Goal: Task Accomplishment & Management: Complete application form

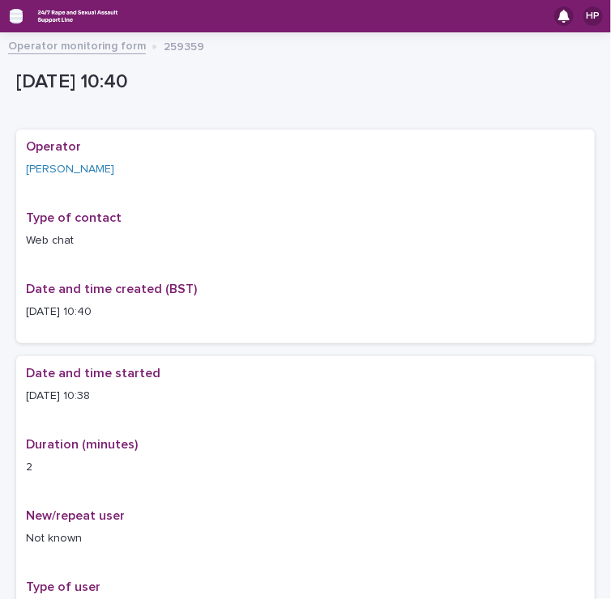
click at [19, 22] on icon "button" at bounding box center [16, 16] width 13 height 15
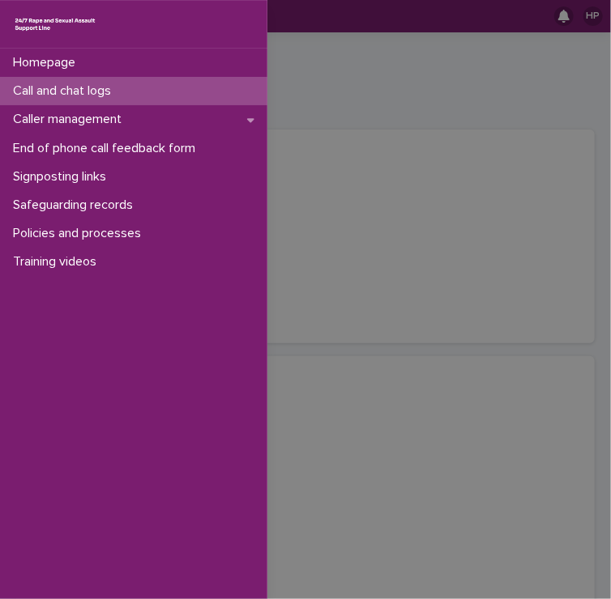
click at [105, 88] on p "Call and chat logs" at bounding box center [64, 90] width 117 height 15
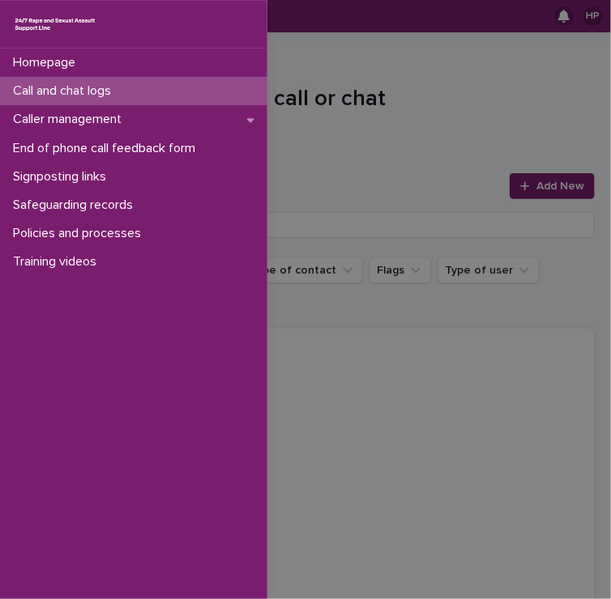
click at [386, 144] on div "Homepage Call and chat logs Caller management End of phone call feedback form S…" at bounding box center [305, 299] width 611 height 599
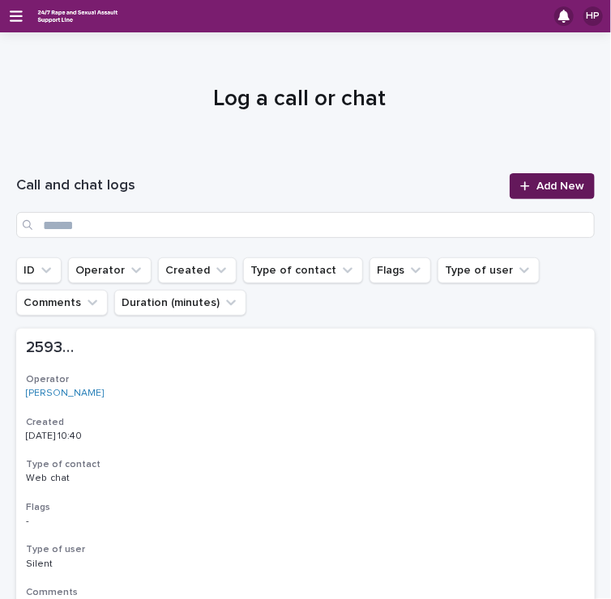
click at [551, 187] on span "Add New" at bounding box center [560, 186] width 48 height 11
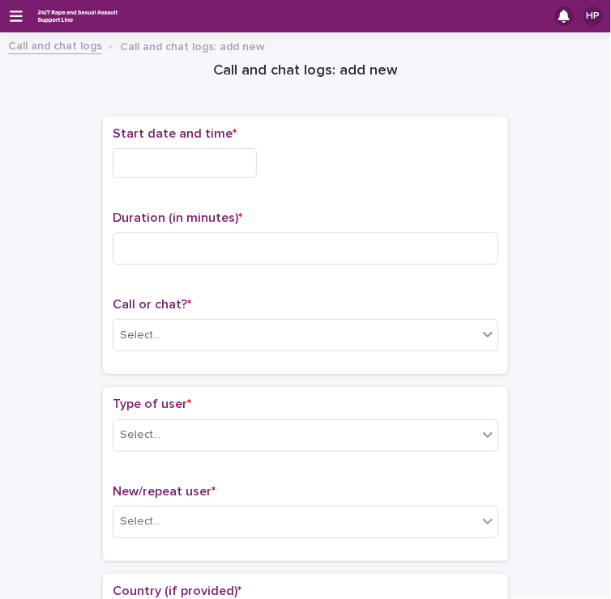
click at [182, 164] on input "text" at bounding box center [185, 163] width 144 height 30
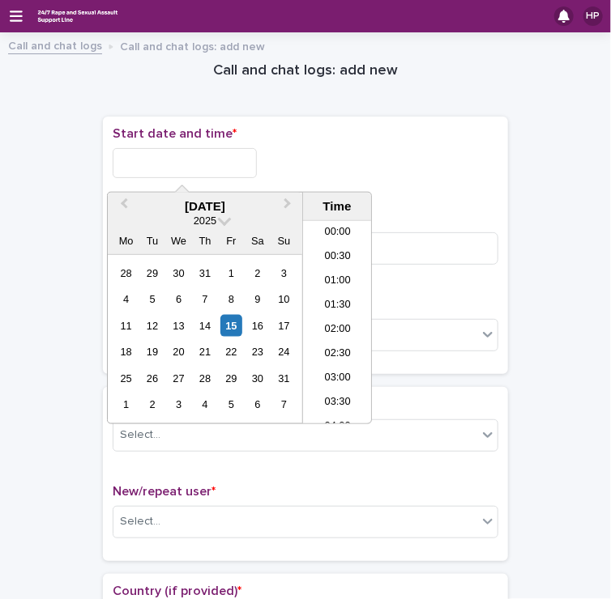
scroll to position [470, 0]
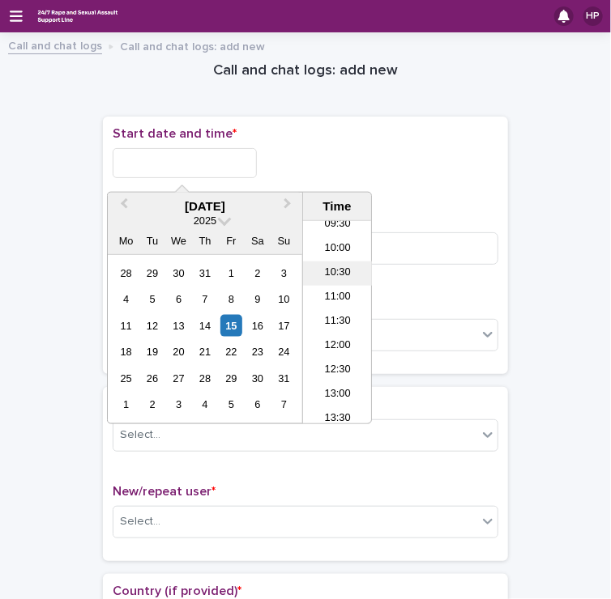
click at [334, 275] on li "10:30" at bounding box center [337, 274] width 69 height 24
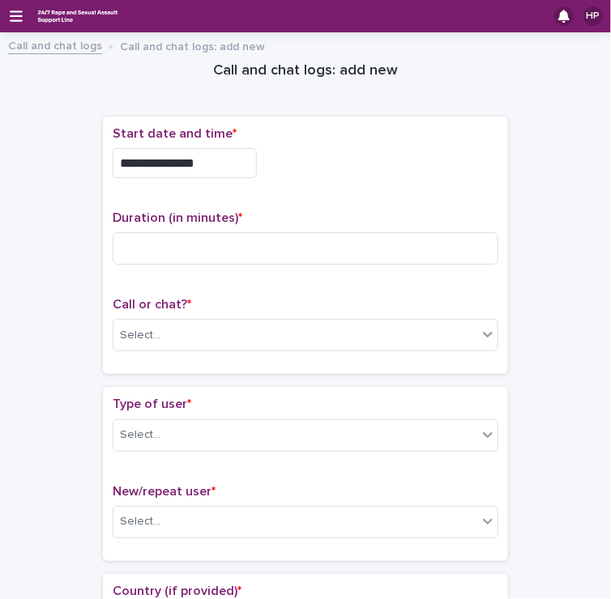
click at [222, 166] on input "**********" at bounding box center [185, 163] width 144 height 30
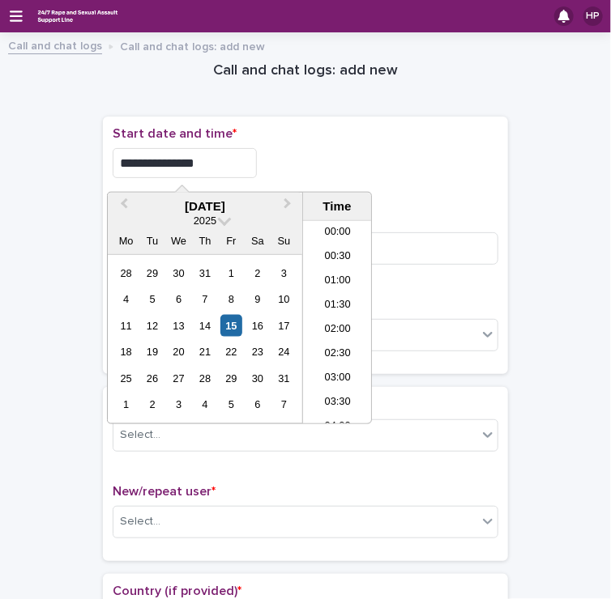
scroll to position [421, 0]
type input "**********"
click at [408, 165] on div "**********" at bounding box center [306, 163] width 386 height 30
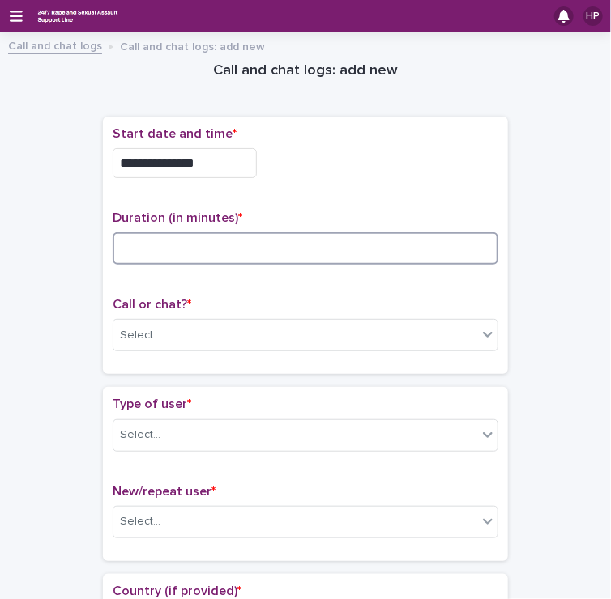
click at [209, 254] on input at bounding box center [306, 248] width 386 height 32
click at [279, 252] on input at bounding box center [306, 248] width 386 height 32
type input "**"
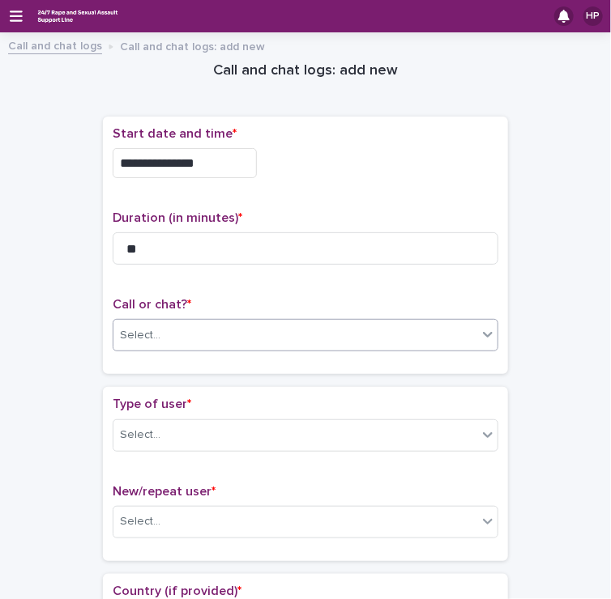
click at [212, 335] on div "Select..." at bounding box center [295, 335] width 364 height 27
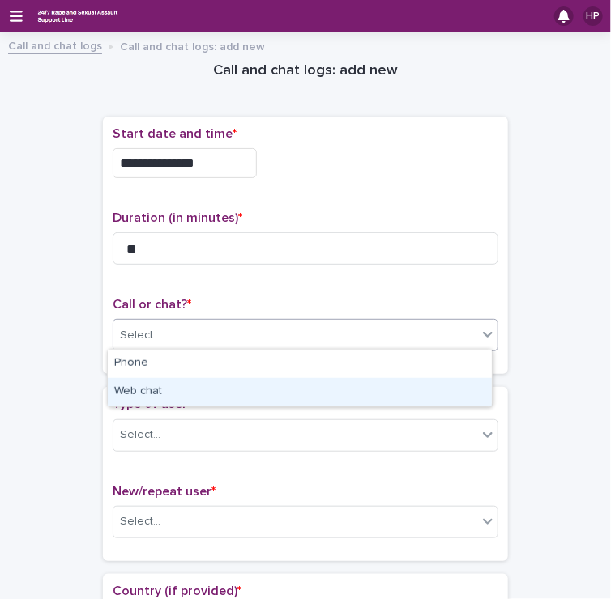
click at [169, 388] on div "Web chat" at bounding box center [300, 392] width 384 height 28
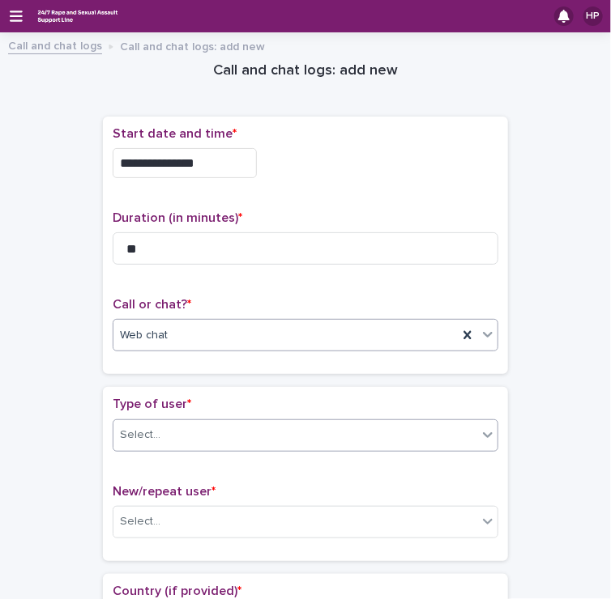
click at [177, 433] on div "Select..." at bounding box center [295, 435] width 364 height 27
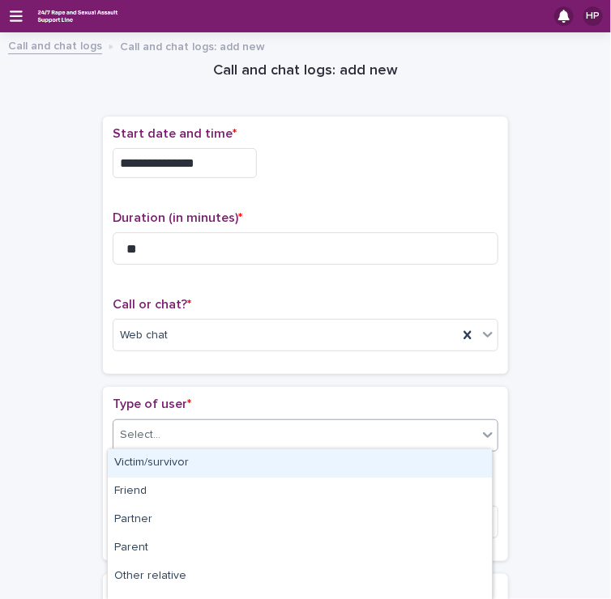
click at [180, 463] on div "Victim/survivor" at bounding box center [300, 464] width 384 height 28
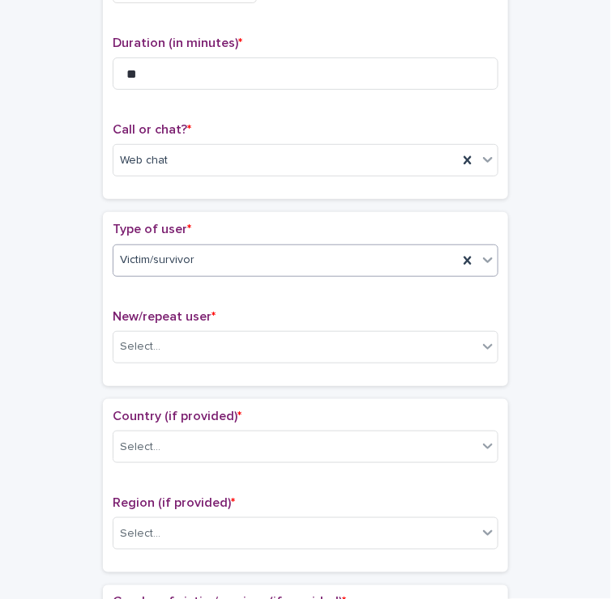
scroll to position [181, 0]
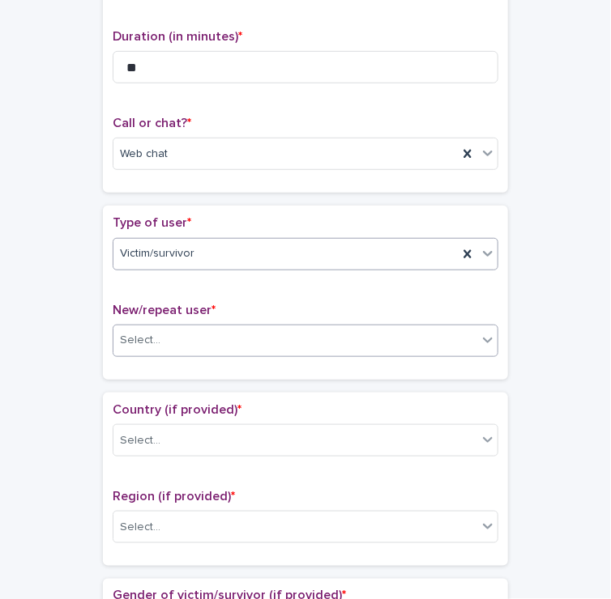
click at [162, 346] on div at bounding box center [163, 340] width 2 height 20
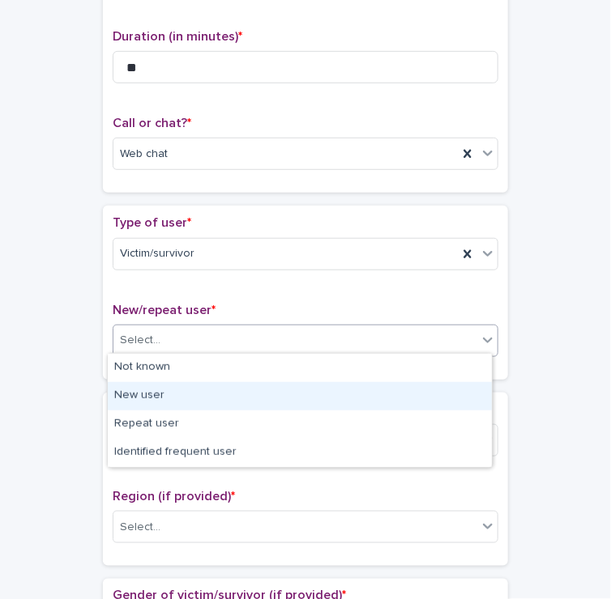
click at [168, 393] on div "New user" at bounding box center [300, 396] width 384 height 28
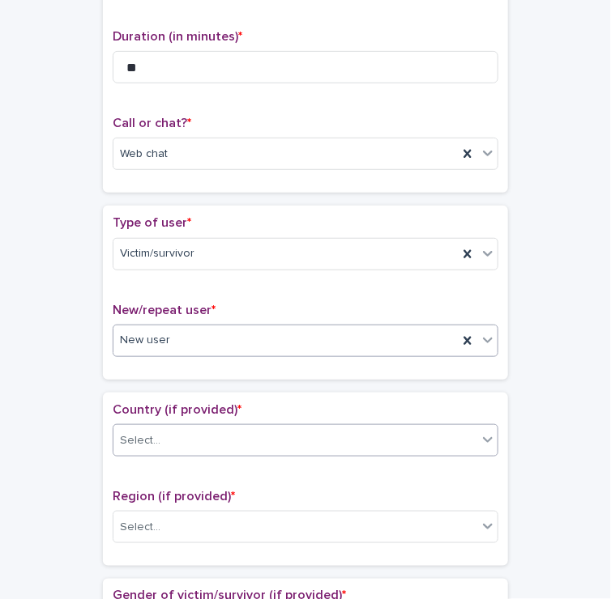
click at [166, 442] on div "Select..." at bounding box center [295, 441] width 364 height 27
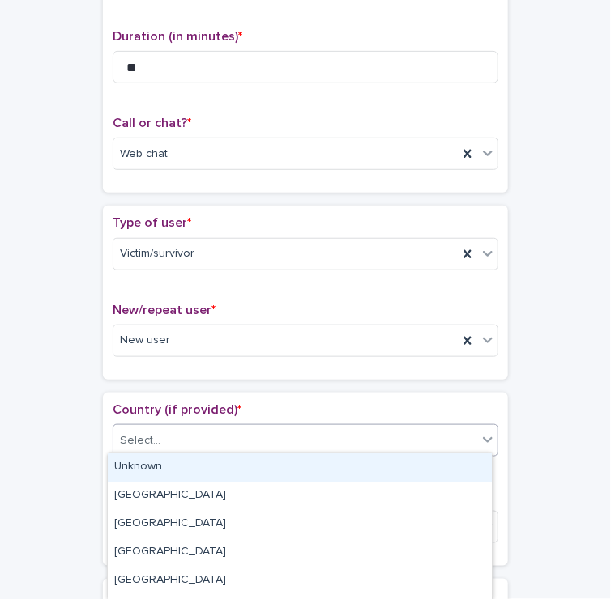
click at [163, 463] on div "Unknown" at bounding box center [300, 468] width 384 height 28
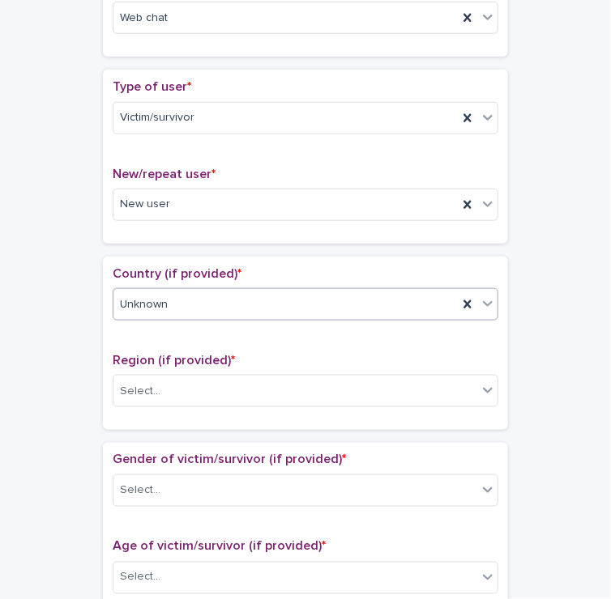
scroll to position [321, 0]
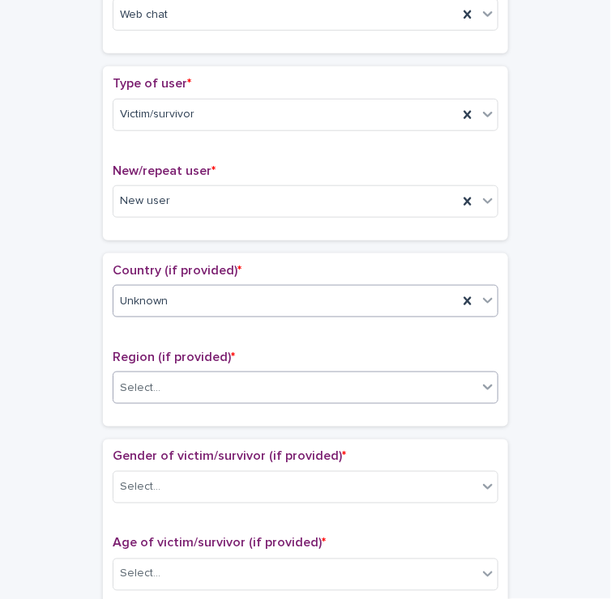
click at [134, 388] on div "Select..." at bounding box center [140, 388] width 40 height 17
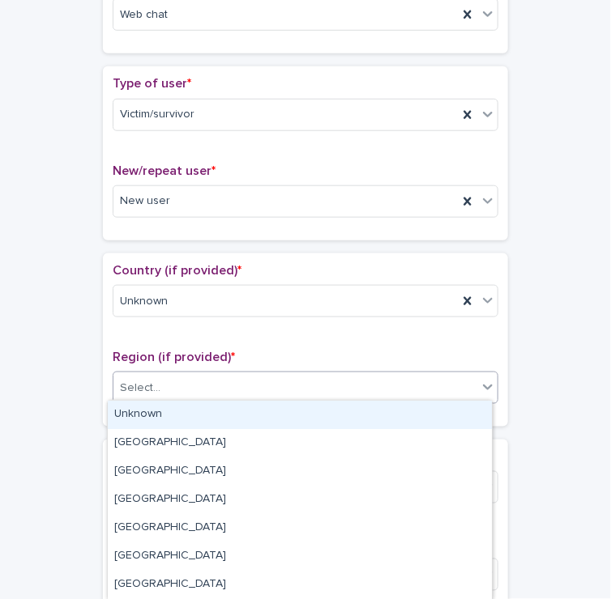
click at [147, 419] on div "Unknown" at bounding box center [300, 415] width 384 height 28
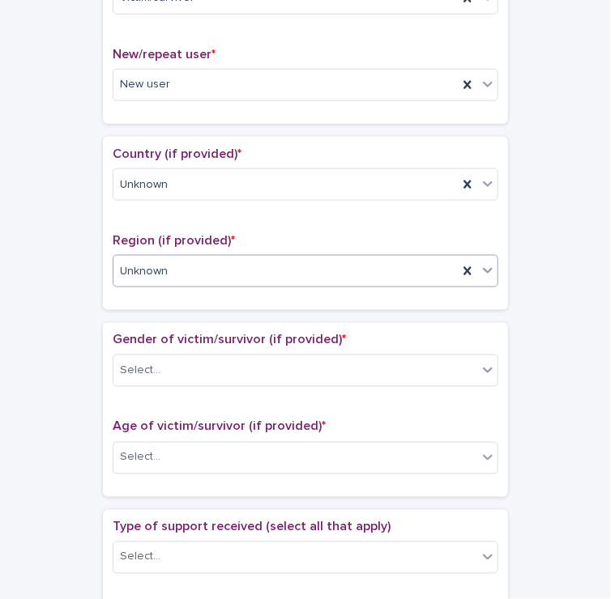
scroll to position [441, 0]
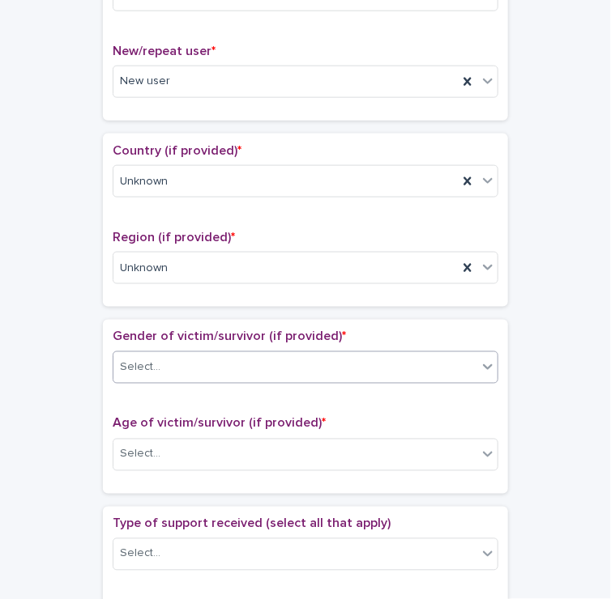
click at [193, 357] on div "Select..." at bounding box center [295, 368] width 364 height 27
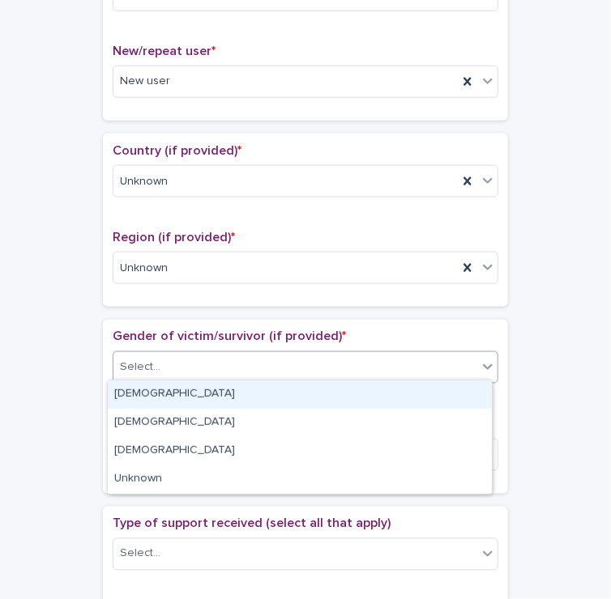
click at [181, 389] on div "[DEMOGRAPHIC_DATA]" at bounding box center [300, 395] width 384 height 28
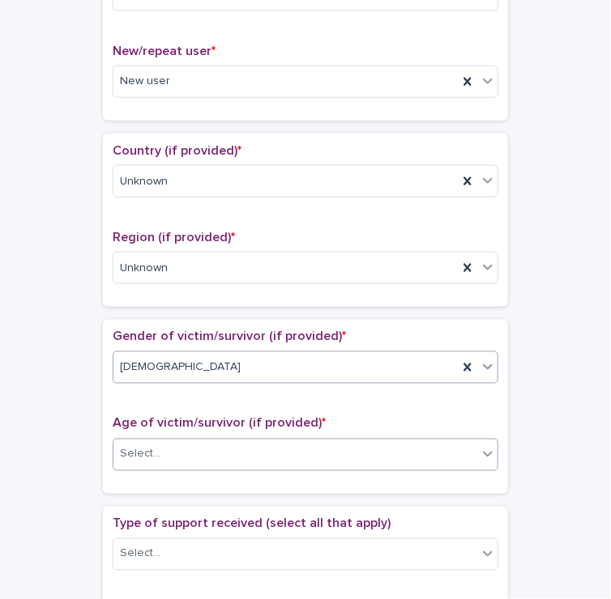
click at [195, 443] on div "Select..." at bounding box center [295, 454] width 364 height 27
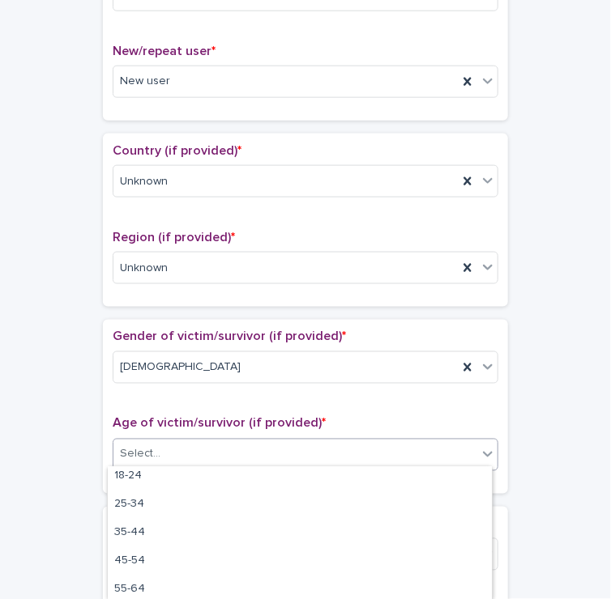
scroll to position [104, 0]
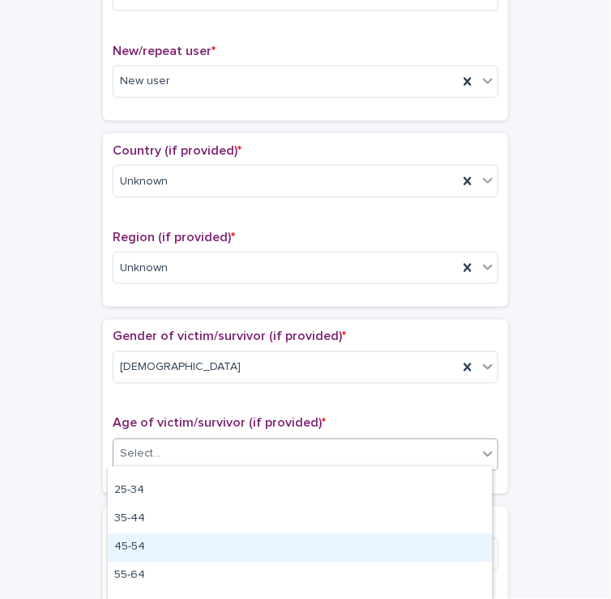
click at [139, 546] on div "45-54" at bounding box center [300, 548] width 384 height 28
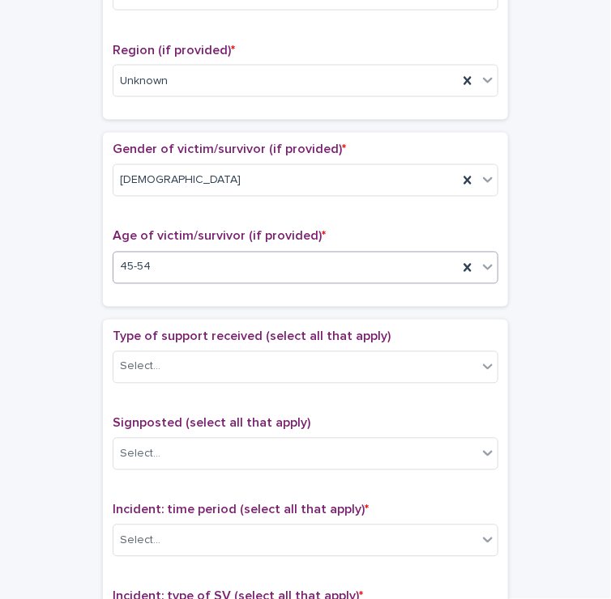
scroll to position [631, 0]
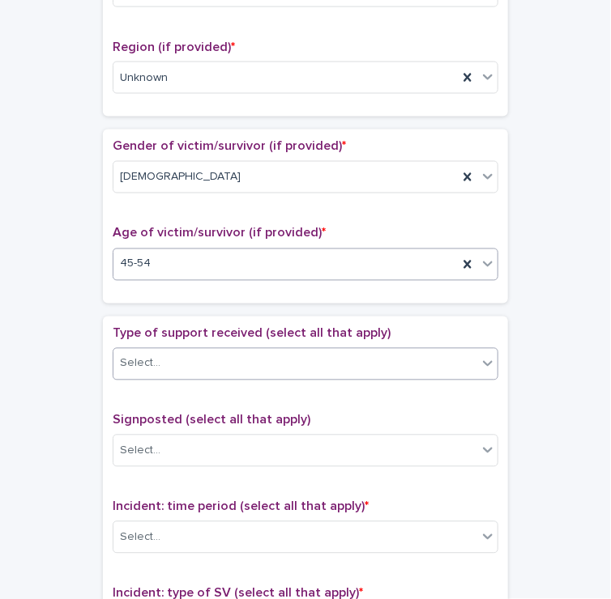
click at [244, 356] on div "Select..." at bounding box center [295, 364] width 364 height 27
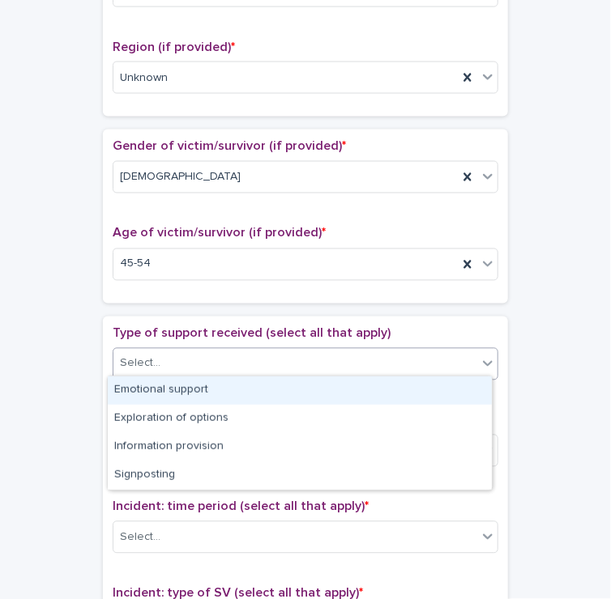
click at [223, 390] on div "Emotional support" at bounding box center [300, 391] width 384 height 28
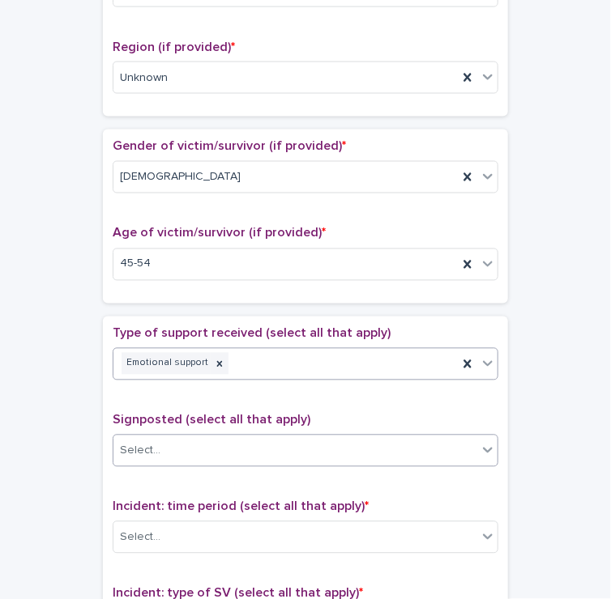
click at [232, 450] on div "Select..." at bounding box center [295, 451] width 364 height 27
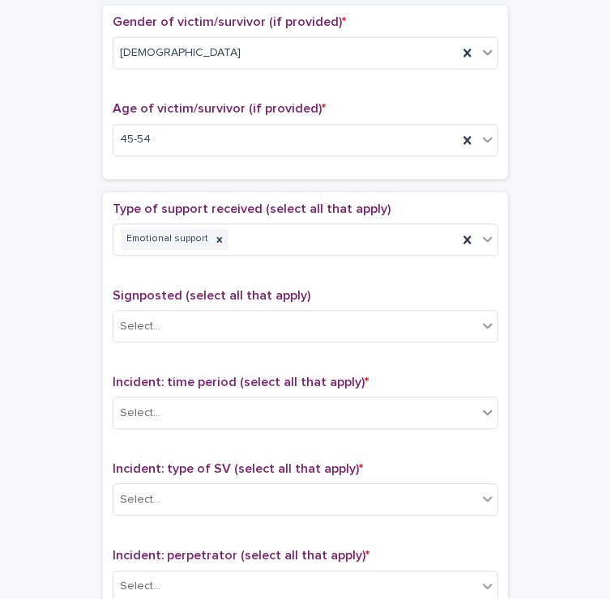
scroll to position [757, 0]
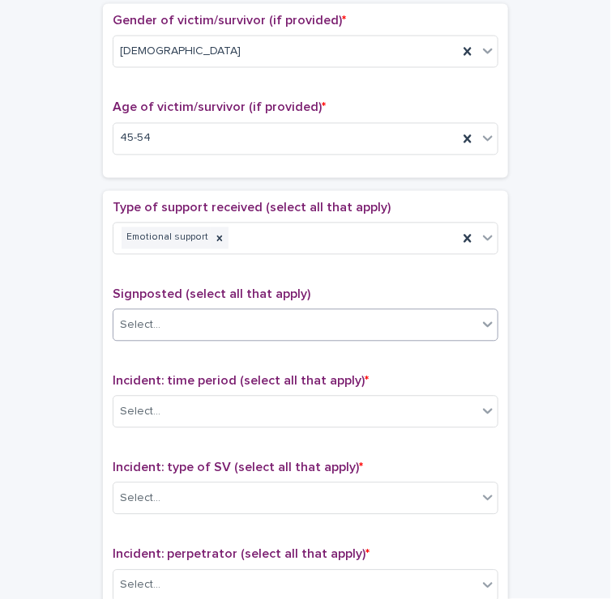
click at [201, 317] on div "Select..." at bounding box center [295, 326] width 364 height 27
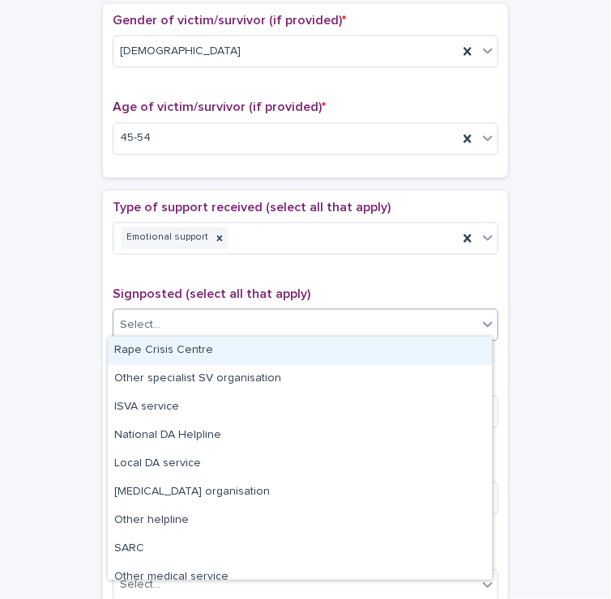
click at [211, 353] on div "Rape Crisis Centre" at bounding box center [300, 351] width 384 height 28
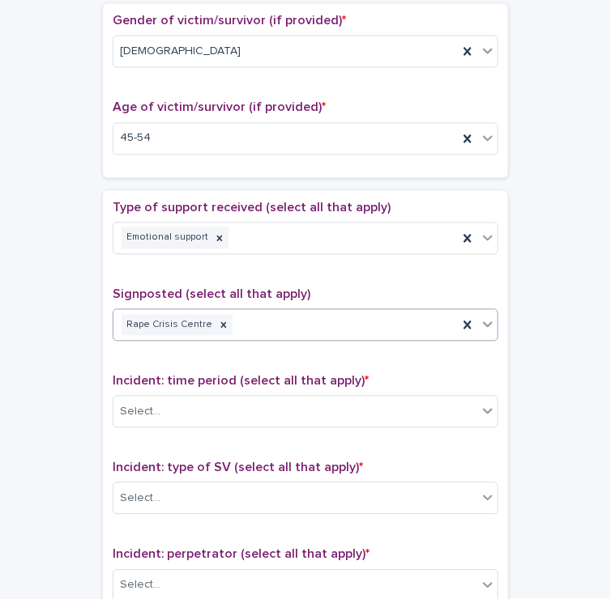
scroll to position [885, 0]
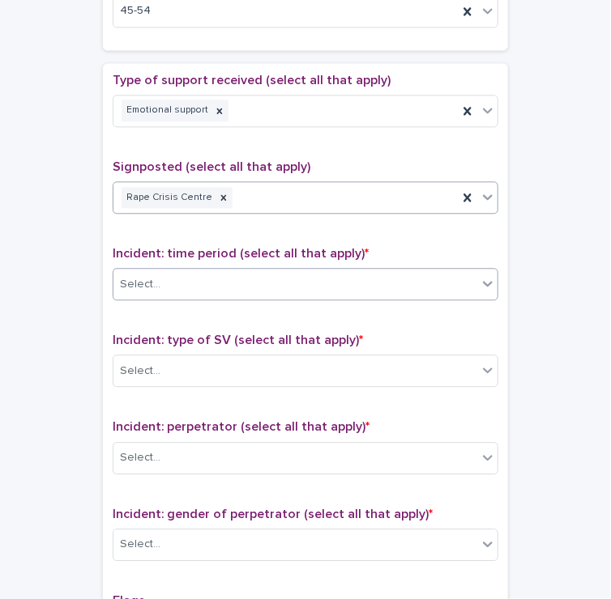
click at [179, 271] on div "Select..." at bounding box center [295, 284] width 364 height 27
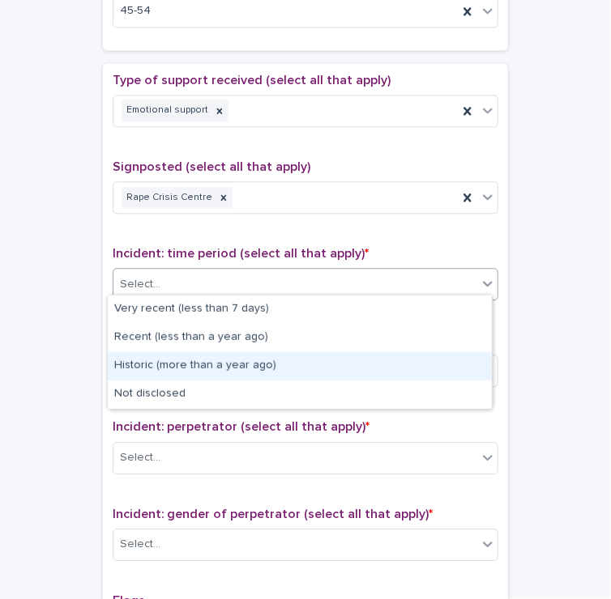
click at [214, 359] on div "Historic (more than a year ago)" at bounding box center [300, 366] width 384 height 28
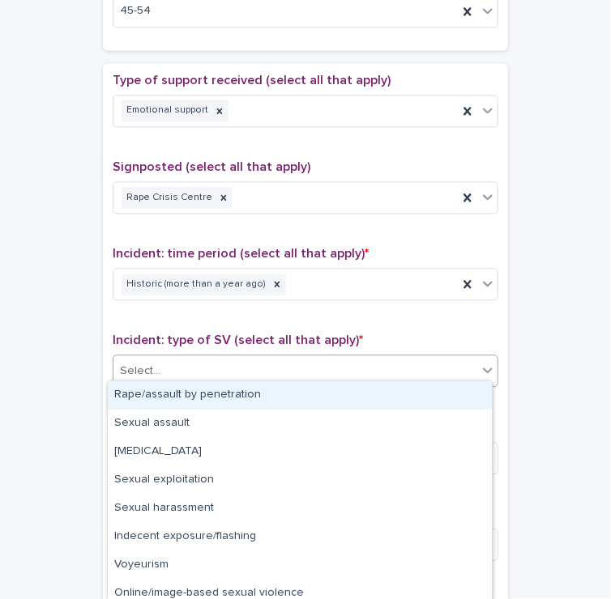
click at [185, 360] on div "Select..." at bounding box center [295, 371] width 364 height 27
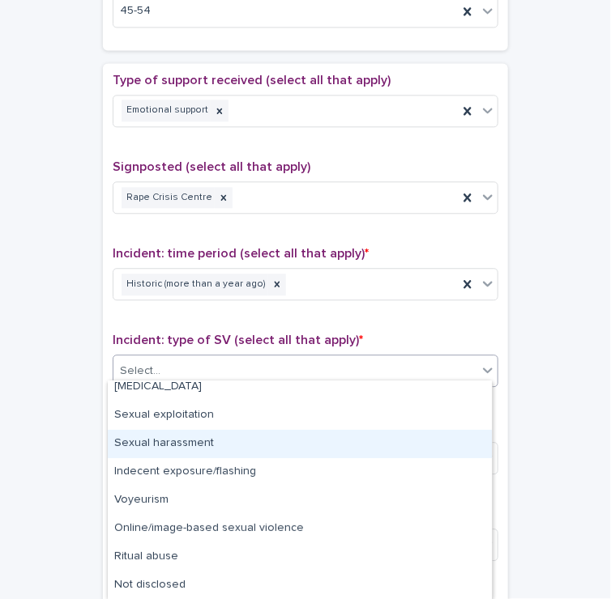
scroll to position [30, 0]
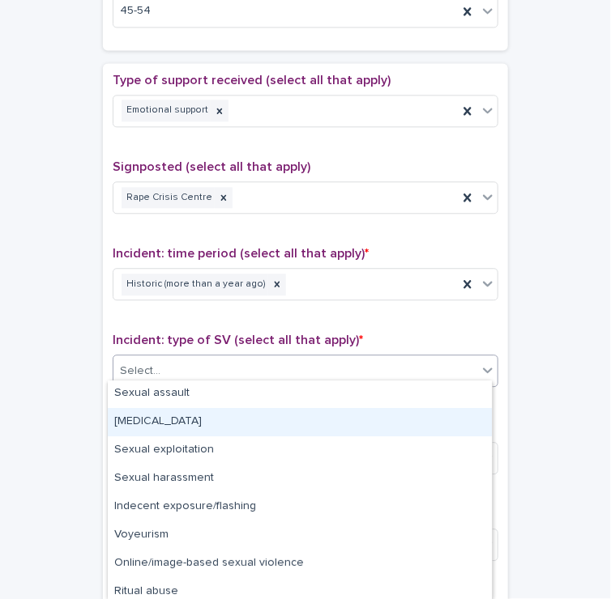
click at [175, 420] on div "[MEDICAL_DATA]" at bounding box center [300, 422] width 384 height 28
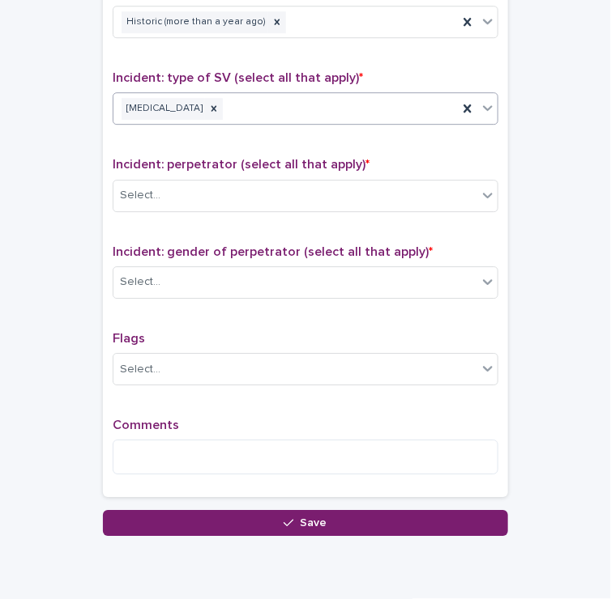
scroll to position [1147, 0]
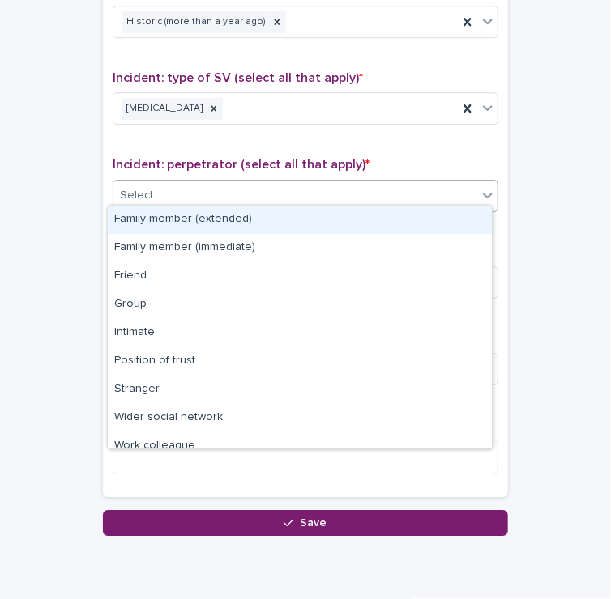
click at [169, 190] on div "Select..." at bounding box center [295, 195] width 364 height 27
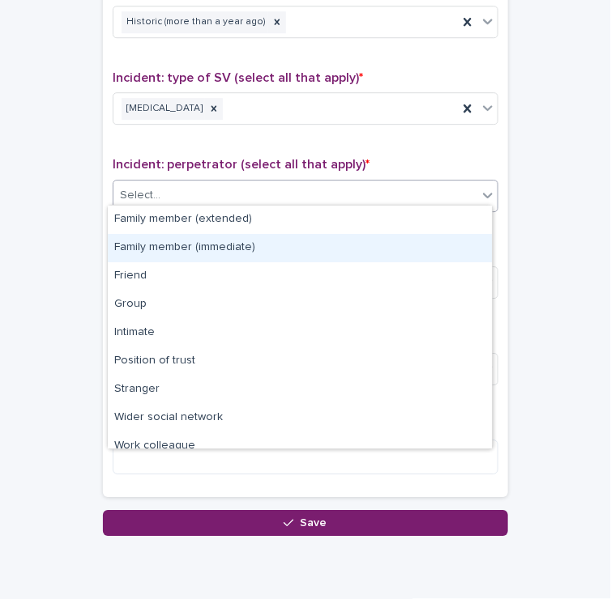
click at [185, 248] on div "Family member (immediate)" at bounding box center [300, 248] width 384 height 28
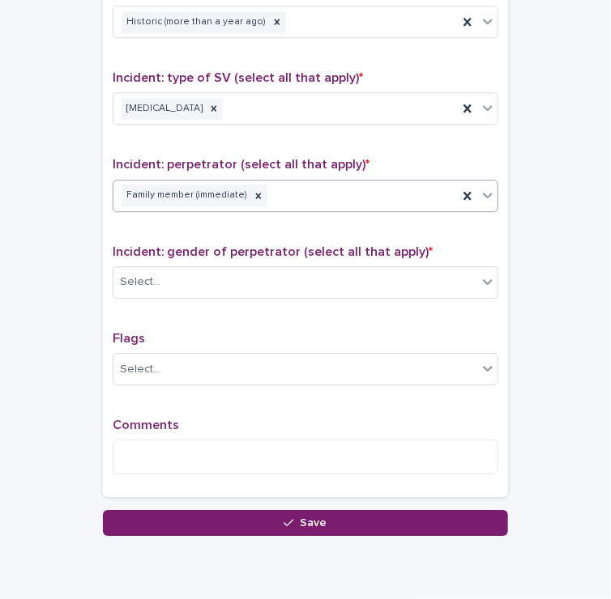
scroll to position [1204, 0]
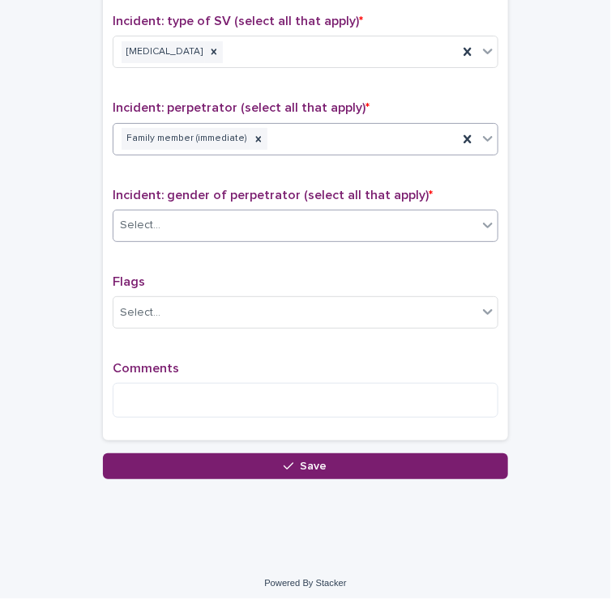
click at [177, 221] on div "Select..." at bounding box center [295, 225] width 364 height 27
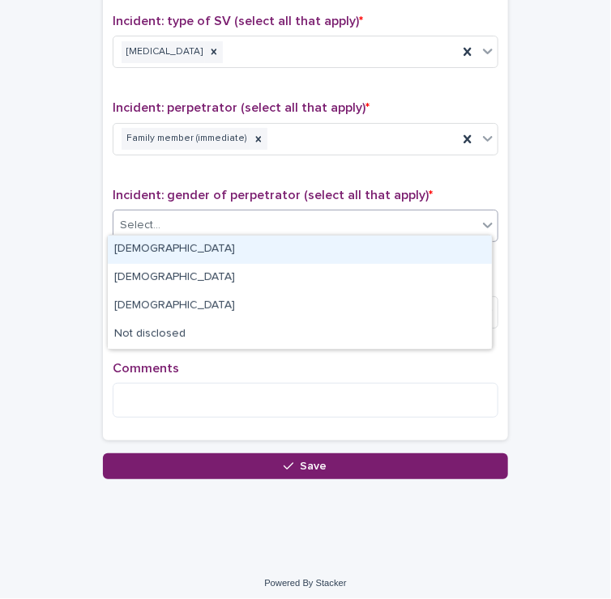
click at [168, 255] on div "[DEMOGRAPHIC_DATA]" at bounding box center [300, 250] width 384 height 28
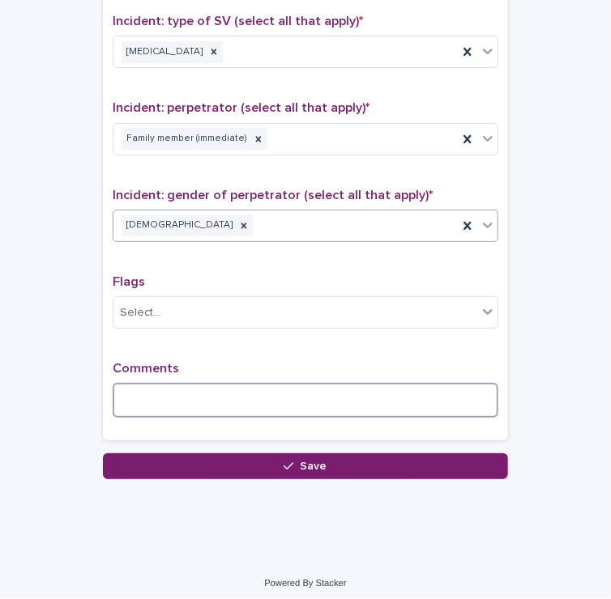
click at [172, 394] on textarea at bounding box center [306, 400] width 386 height 35
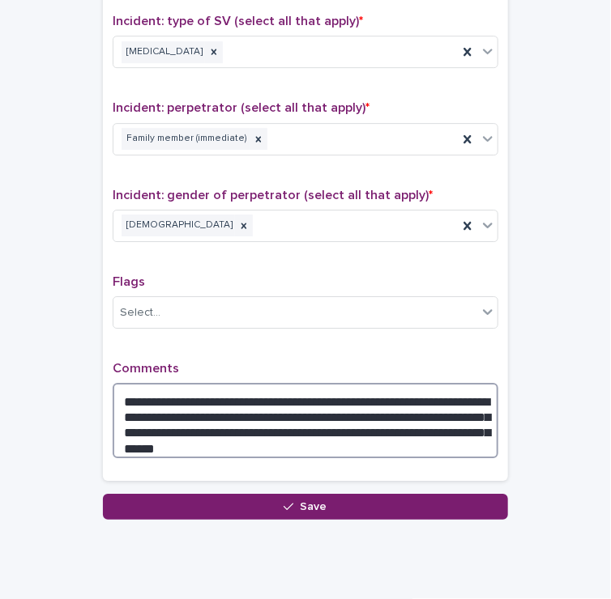
drag, startPoint x: 282, startPoint y: 420, endPoint x: 209, endPoint y: 417, distance: 72.9
click at [209, 417] on textarea "**********" at bounding box center [306, 420] width 386 height 75
click at [212, 437] on textarea "**********" at bounding box center [306, 420] width 386 height 75
click at [283, 417] on textarea "**********" at bounding box center [306, 420] width 386 height 75
click at [233, 437] on textarea "**********" at bounding box center [306, 420] width 386 height 75
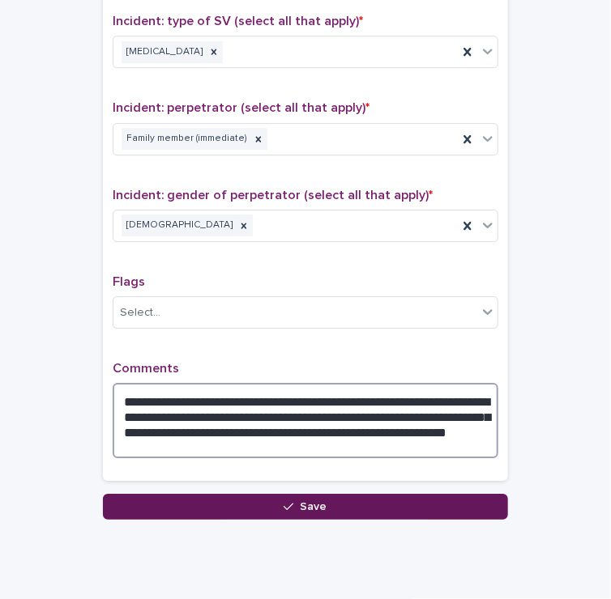
type textarea "**********"
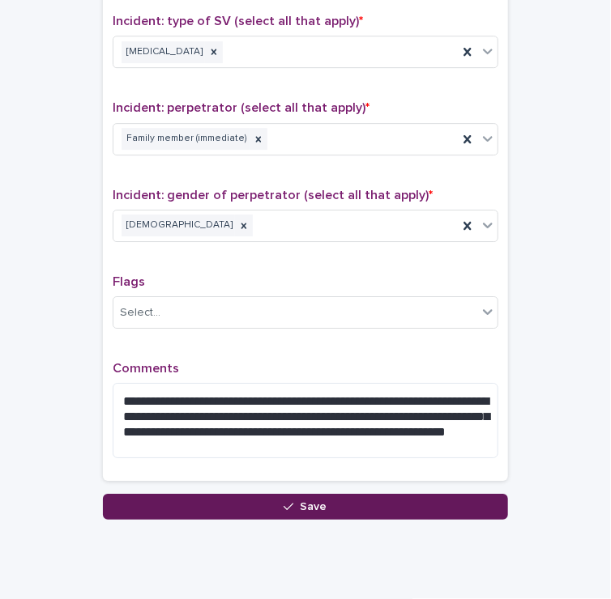
click at [288, 503] on icon "button" at bounding box center [288, 506] width 10 height 11
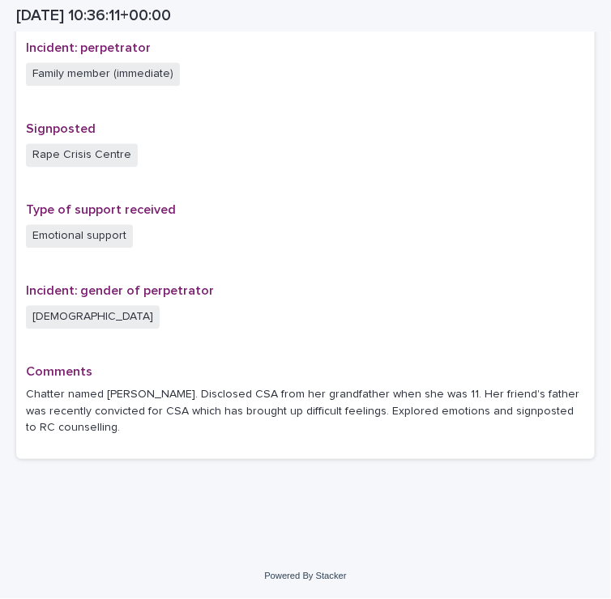
scroll to position [999, 0]
